Goal: Register for event/course

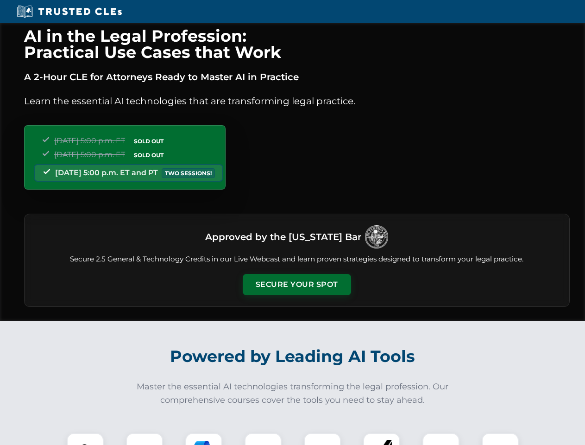
click at [297, 285] on button "Secure Your Spot" at bounding box center [297, 284] width 108 height 21
click at [85, 439] on img at bounding box center [85, 451] width 27 height 27
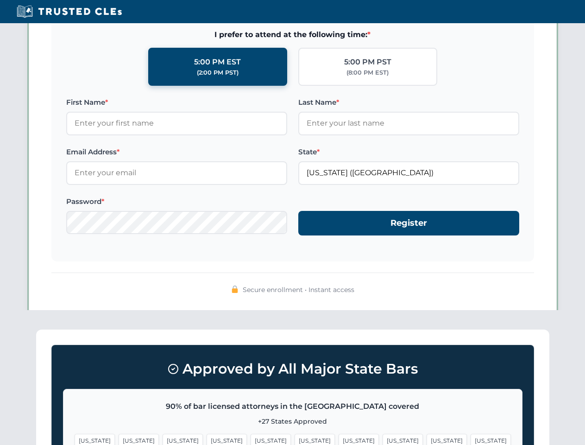
click at [339, 439] on span "[US_STATE]" at bounding box center [359, 440] width 40 height 13
click at [427, 439] on span "[US_STATE]" at bounding box center [447, 440] width 40 height 13
